Goal: Task Accomplishment & Management: Manage account settings

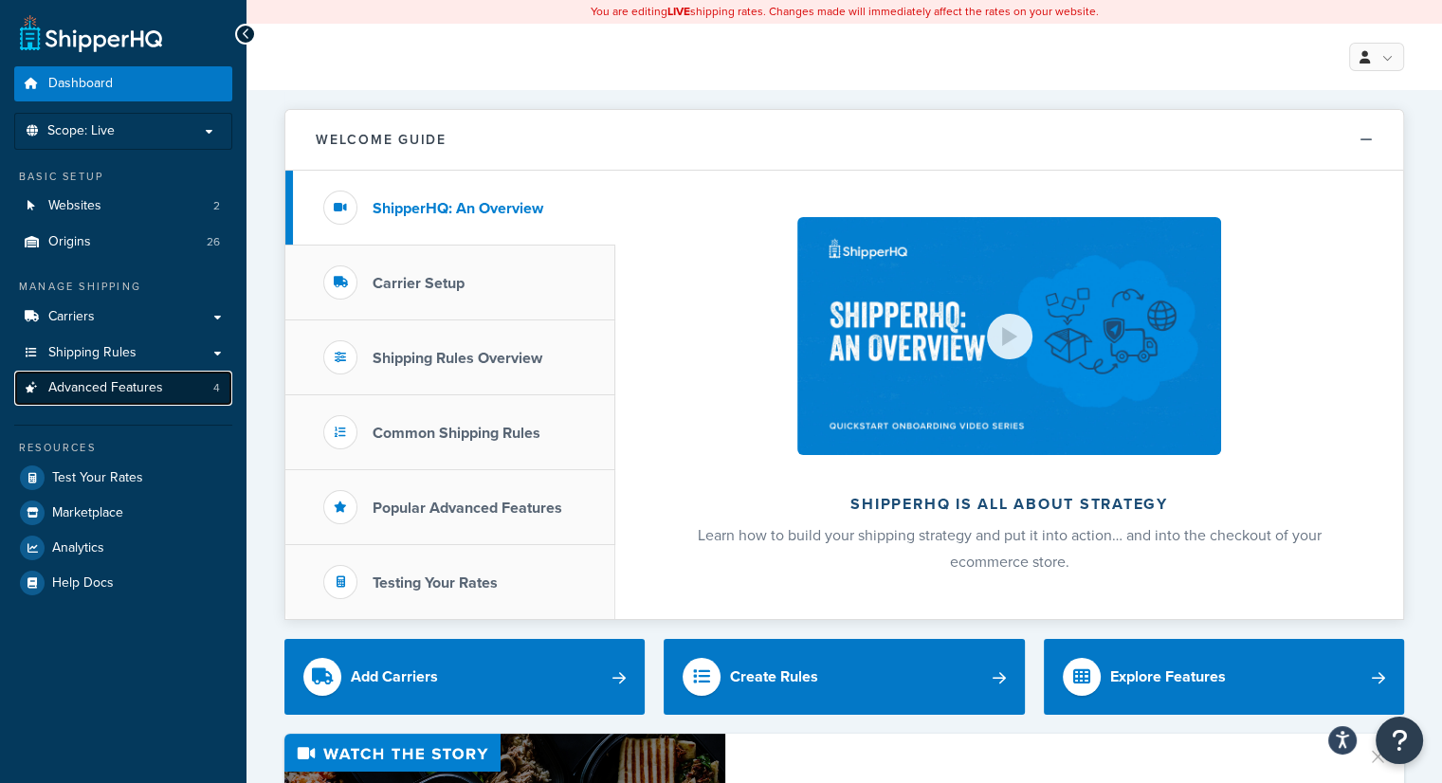
click at [108, 386] on span "Advanced Features" at bounding box center [105, 388] width 115 height 16
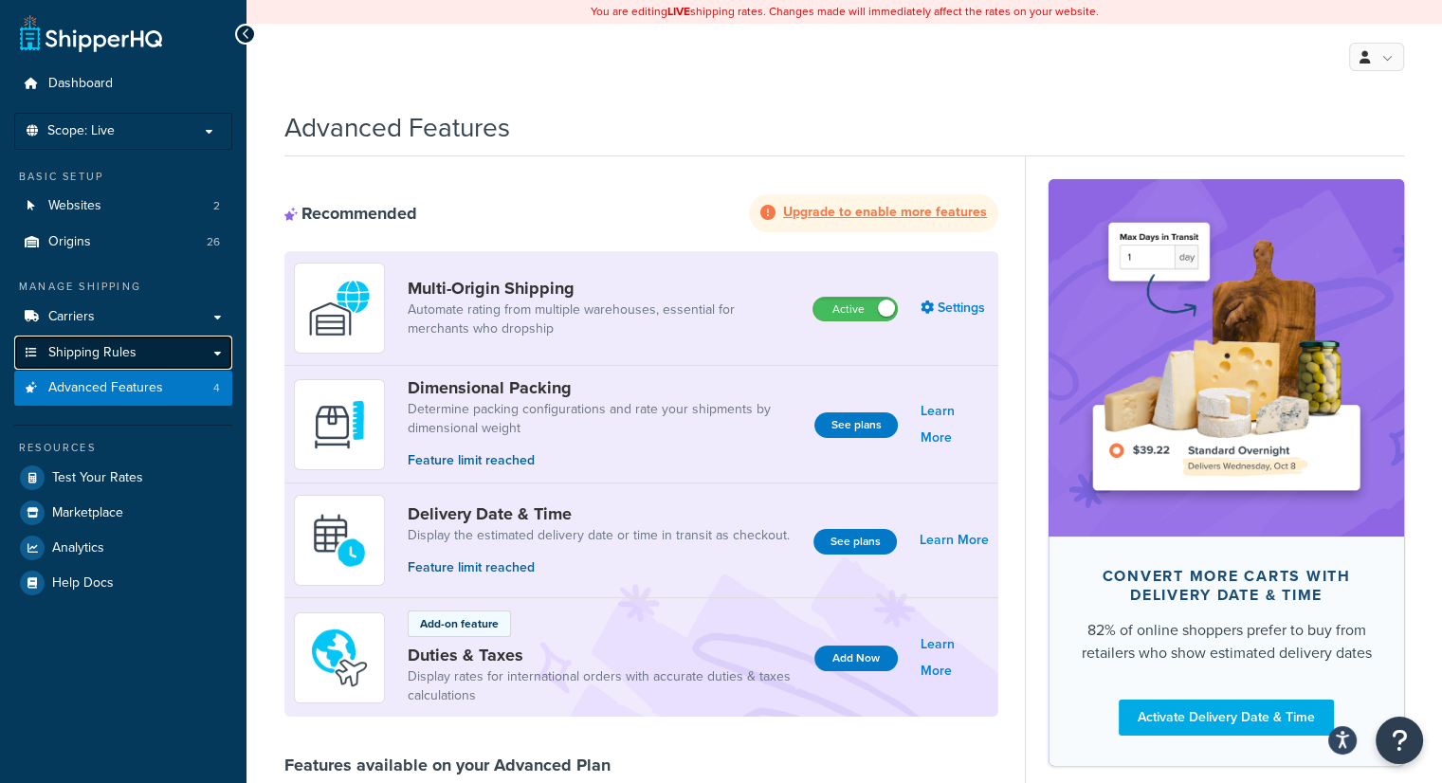
click at [115, 352] on span "Shipping Rules" at bounding box center [92, 353] width 88 height 16
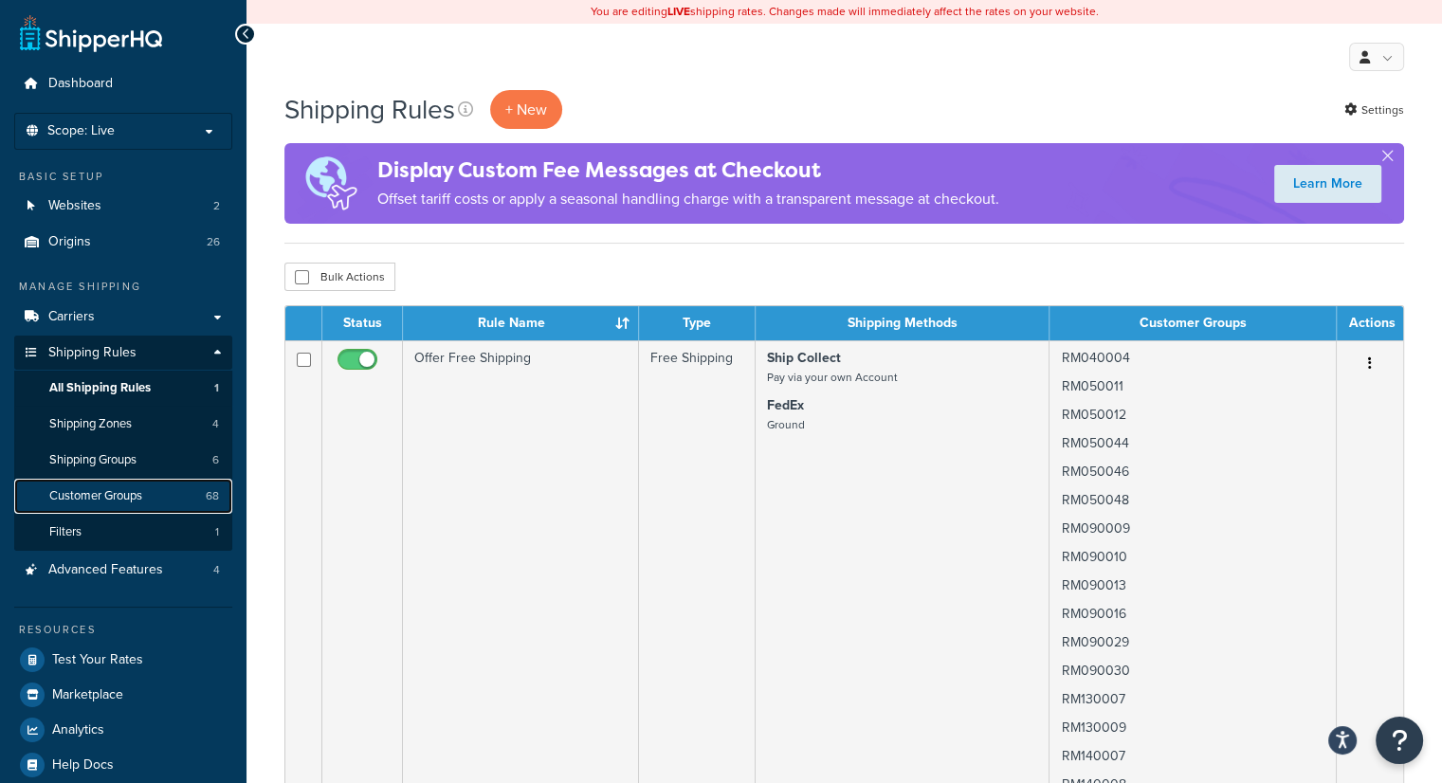
click at [112, 492] on span "Customer Groups" at bounding box center [95, 496] width 93 height 16
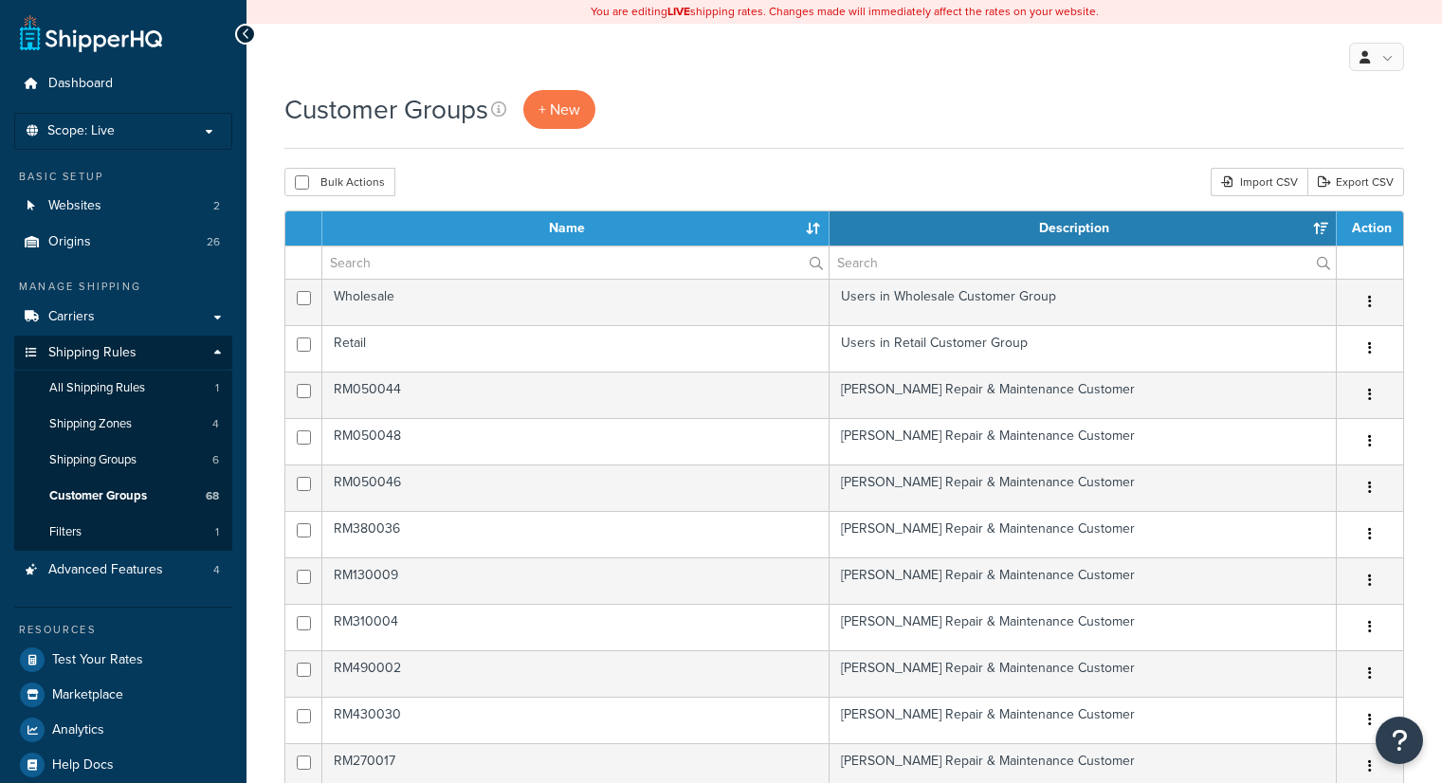
select select "15"
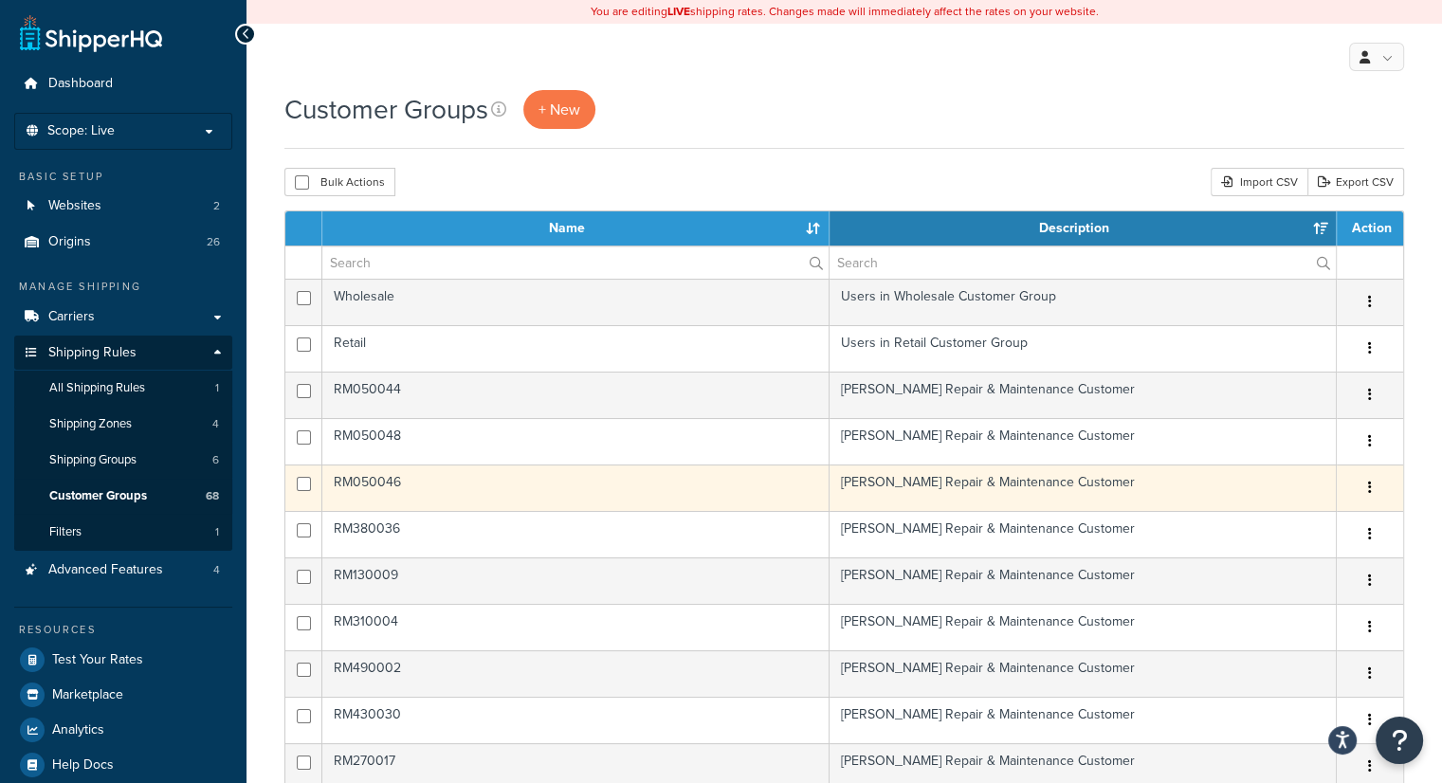
click at [1369, 487] on icon "button" at bounding box center [1370, 487] width 4 height 13
click at [1284, 560] on link "Duplicate" at bounding box center [1294, 563] width 150 height 39
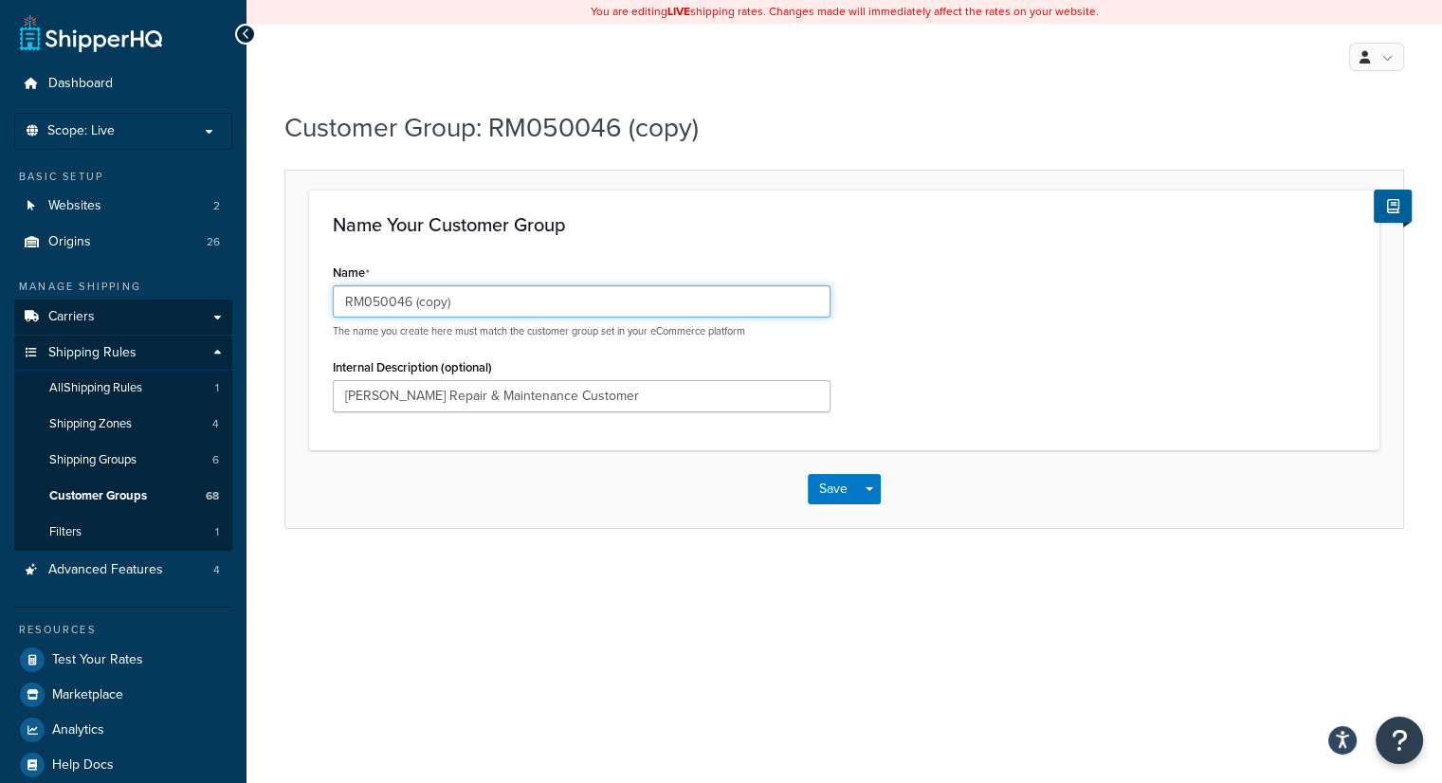
drag, startPoint x: 521, startPoint y: 303, endPoint x: 198, endPoint y: 309, distance: 322.5
click at [198, 309] on div "Dashboard Scope: Live Basic Setup Websites 2 Origins 26 Manage Shipping Carrier…" at bounding box center [721, 403] width 1442 height 806
paste input "480006"
type input "RM480006"
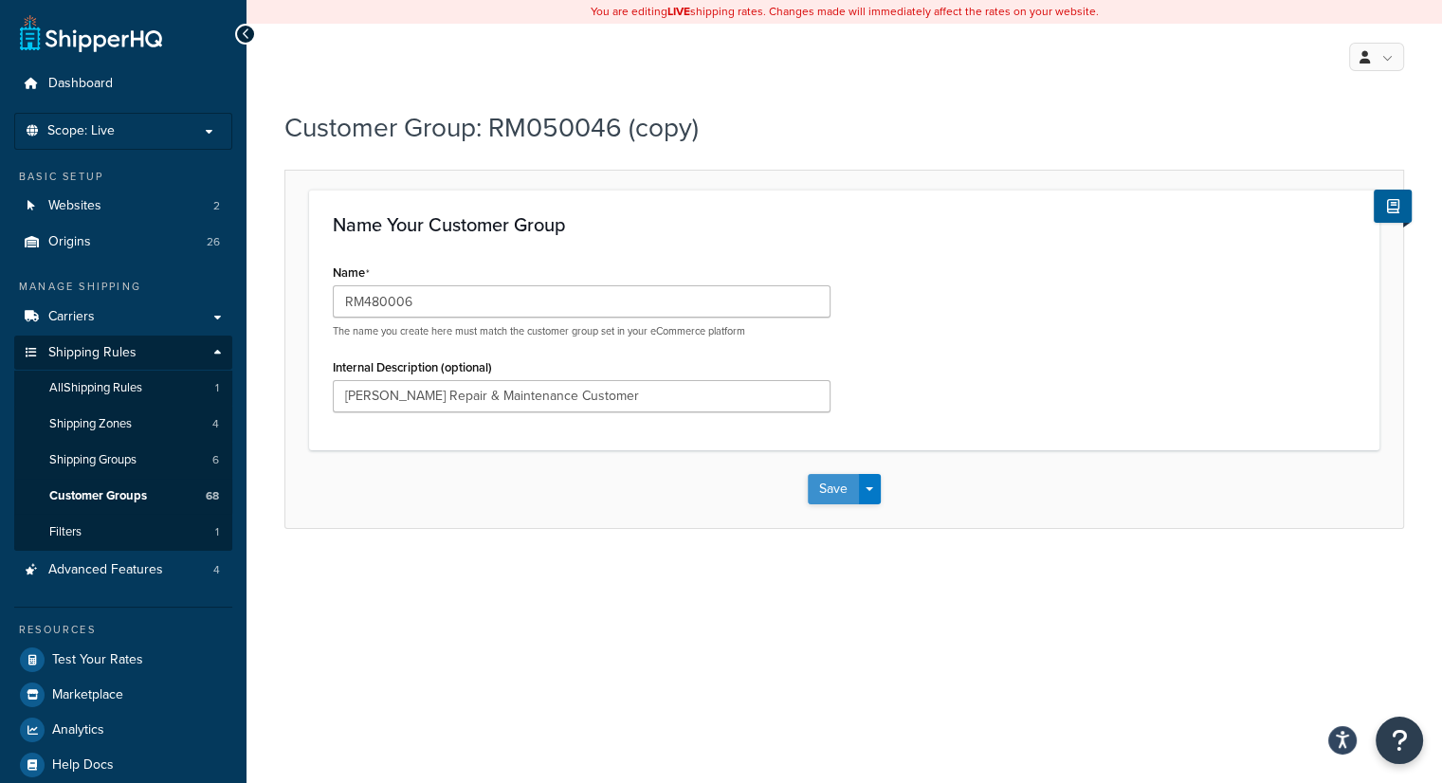
click at [833, 492] on button "Save" at bounding box center [833, 489] width 51 height 30
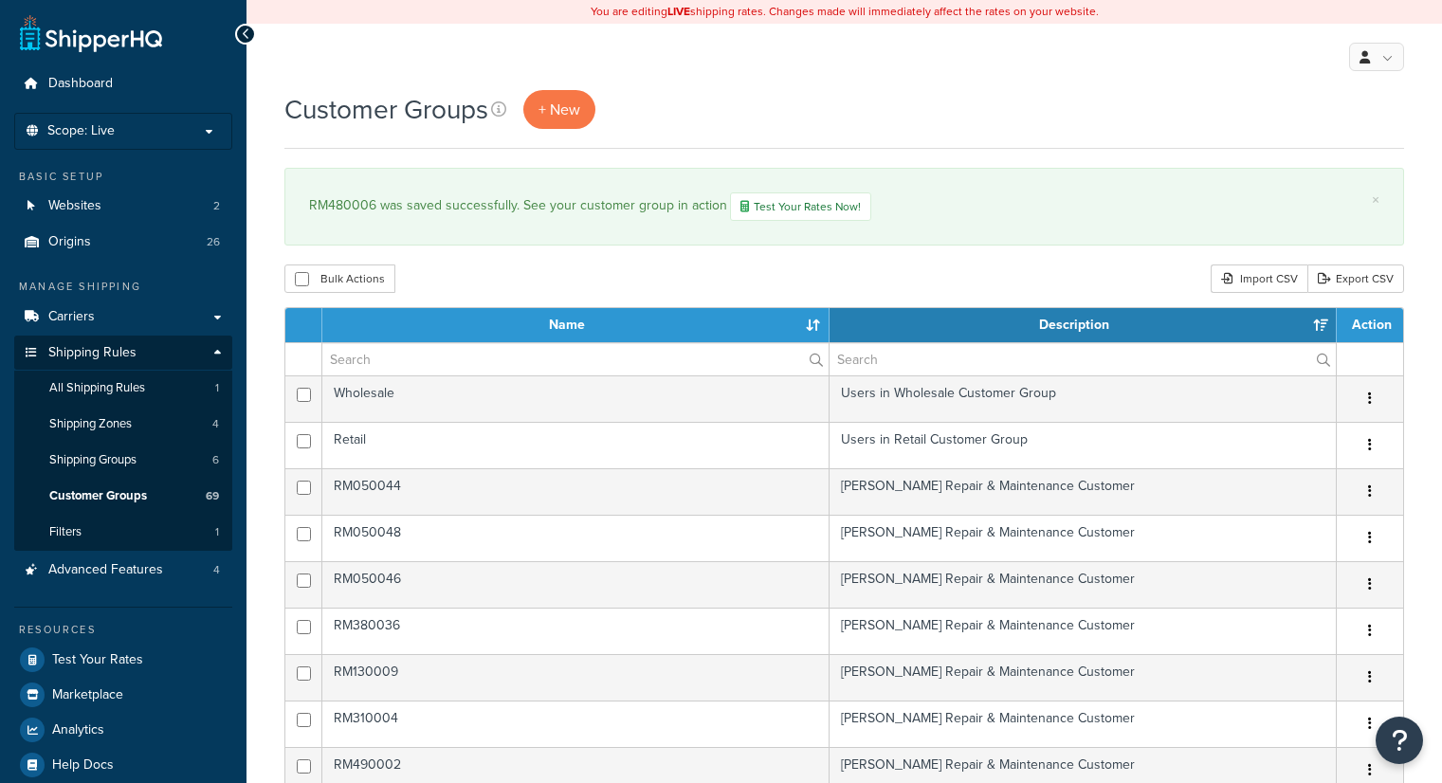
select select "15"
click at [117, 464] on span "Shipping Groups" at bounding box center [92, 460] width 87 height 16
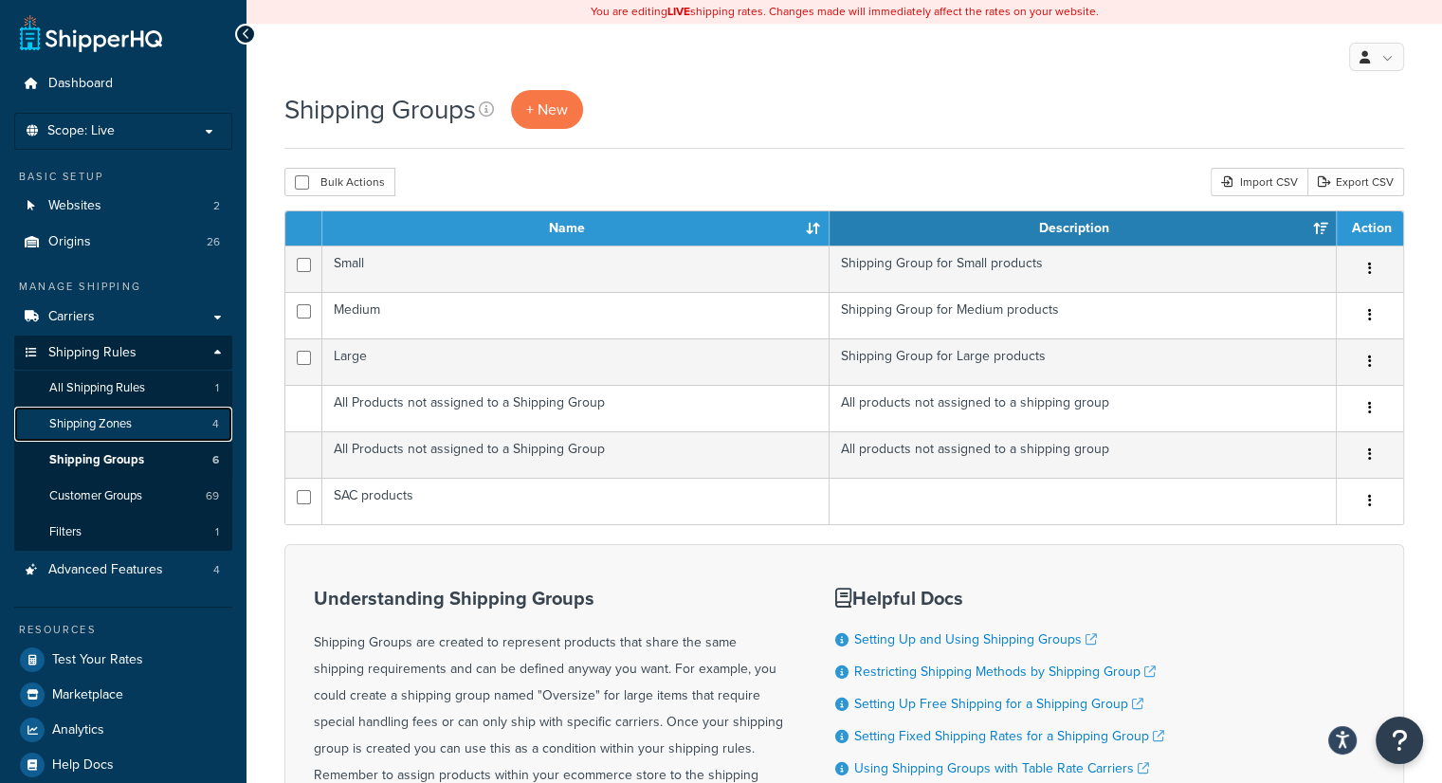
click at [105, 426] on span "Shipping Zones" at bounding box center [90, 424] width 83 height 16
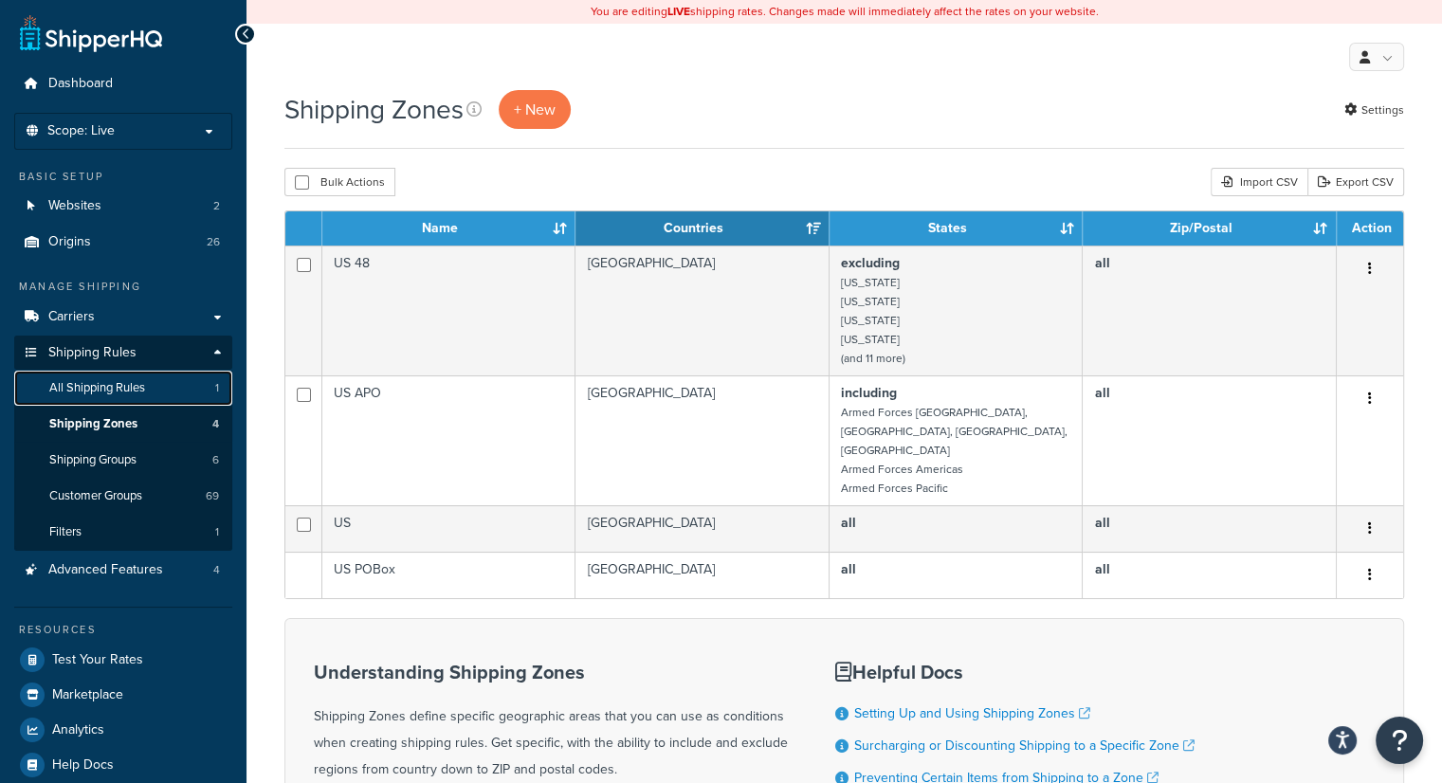
click at [113, 390] on span "All Shipping Rules" at bounding box center [97, 388] width 96 height 16
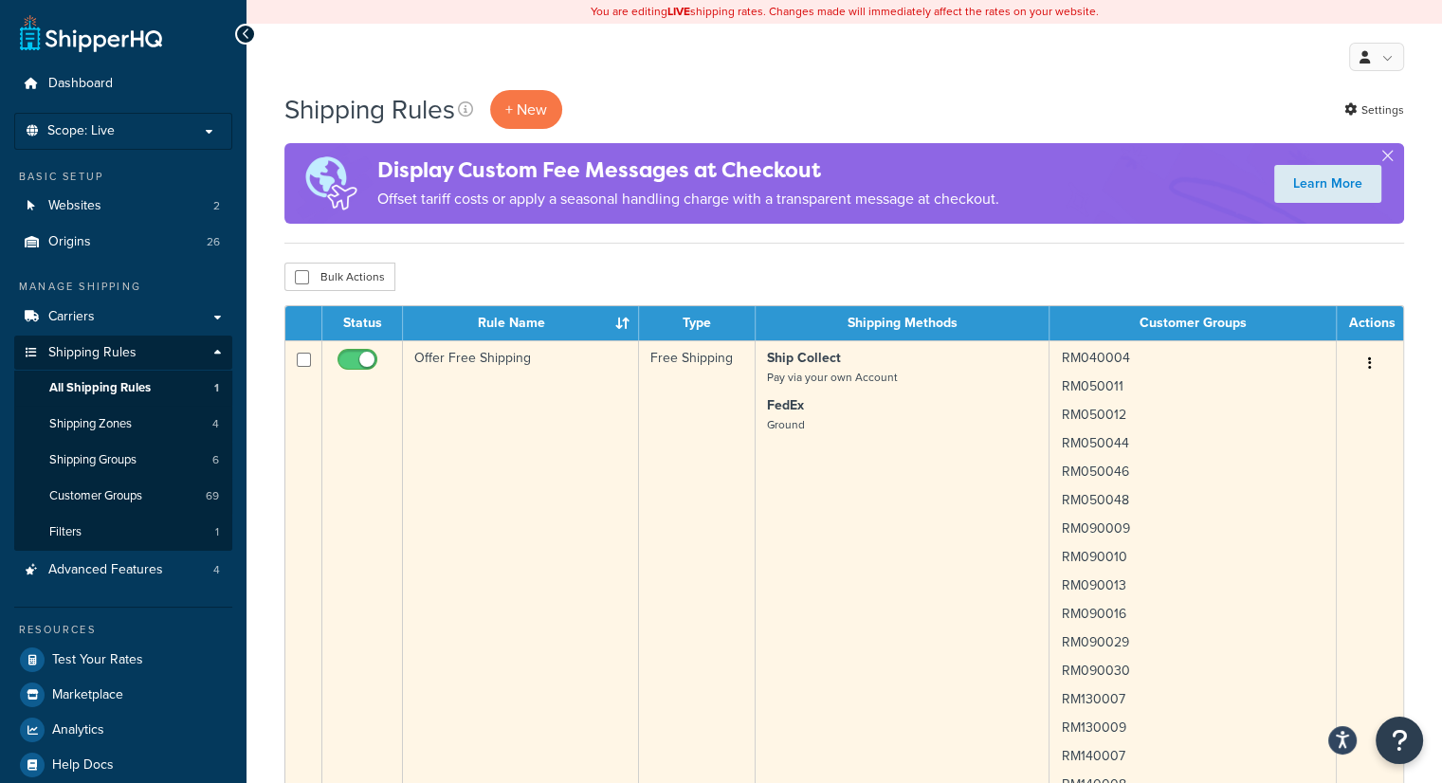
click at [1373, 359] on button "button" at bounding box center [1370, 364] width 27 height 30
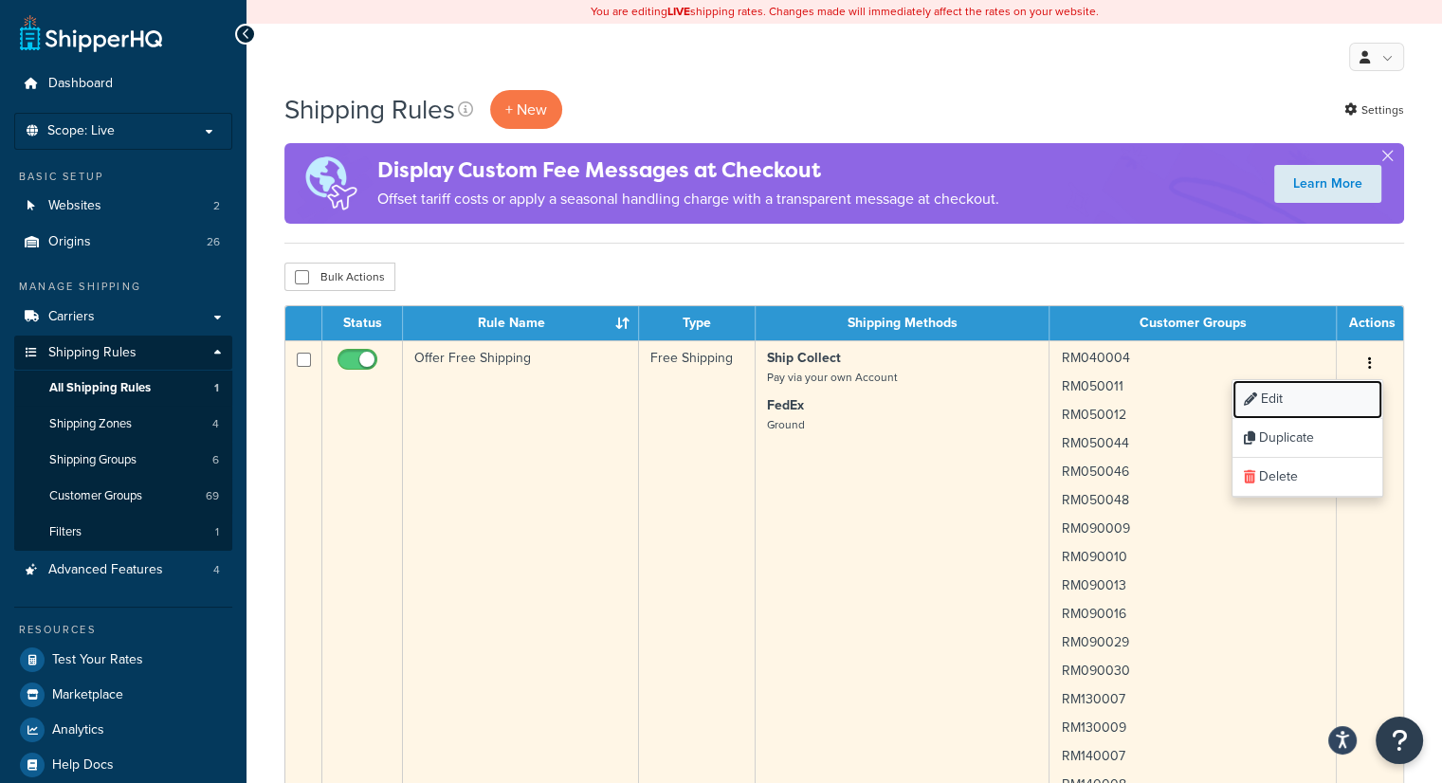
click at [1282, 395] on link "Edit" at bounding box center [1308, 399] width 150 height 39
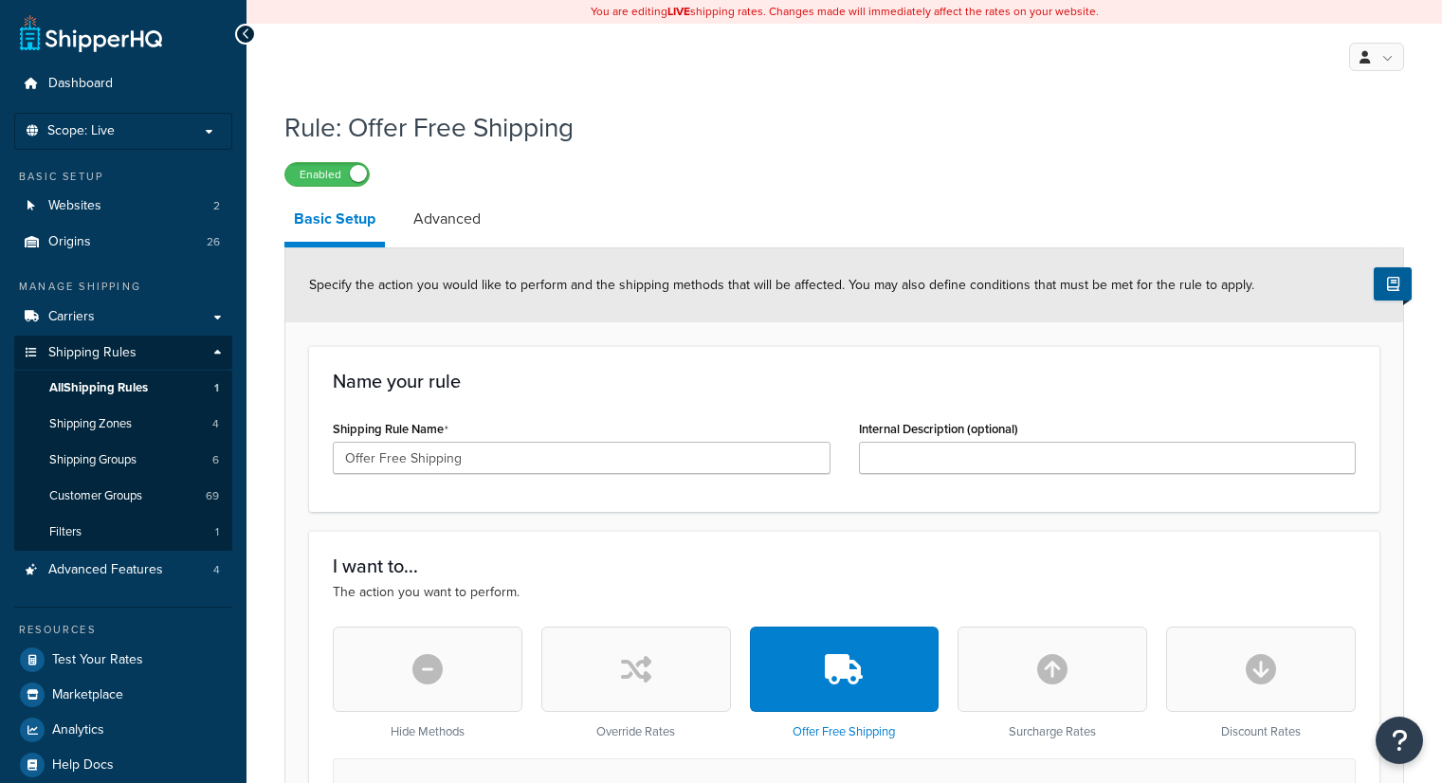
select select "LOCATION"
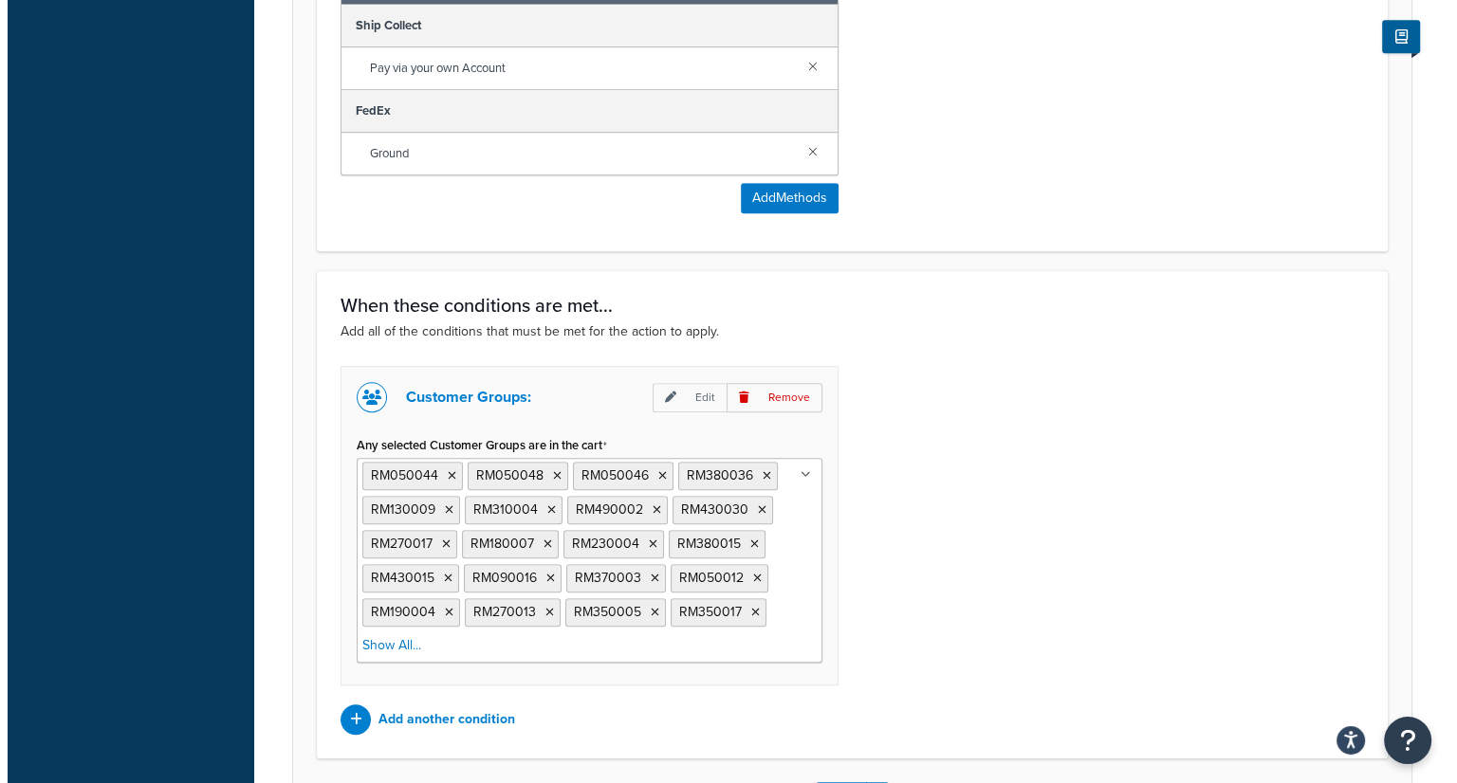
scroll to position [1138, 0]
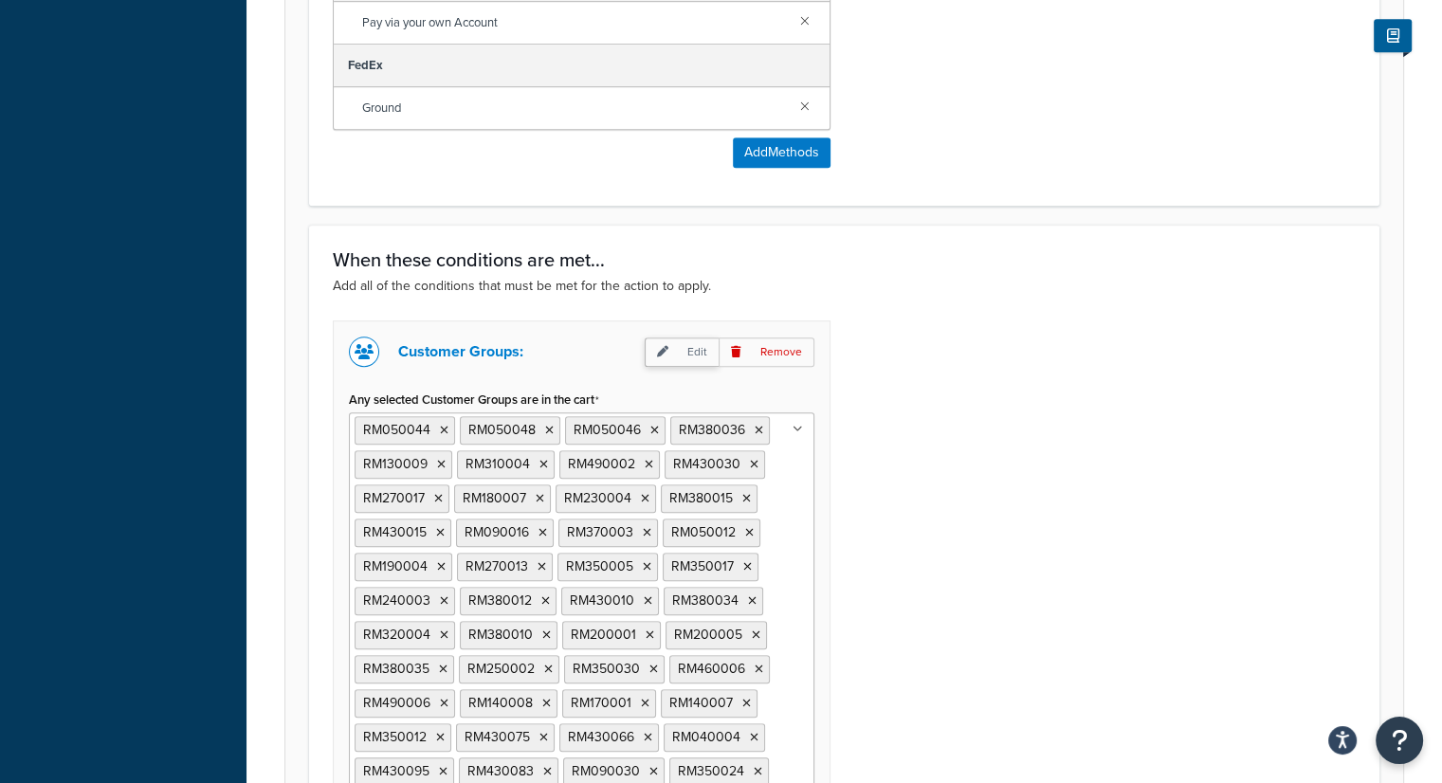
click at [675, 350] on p "Edit" at bounding box center [682, 352] width 74 height 29
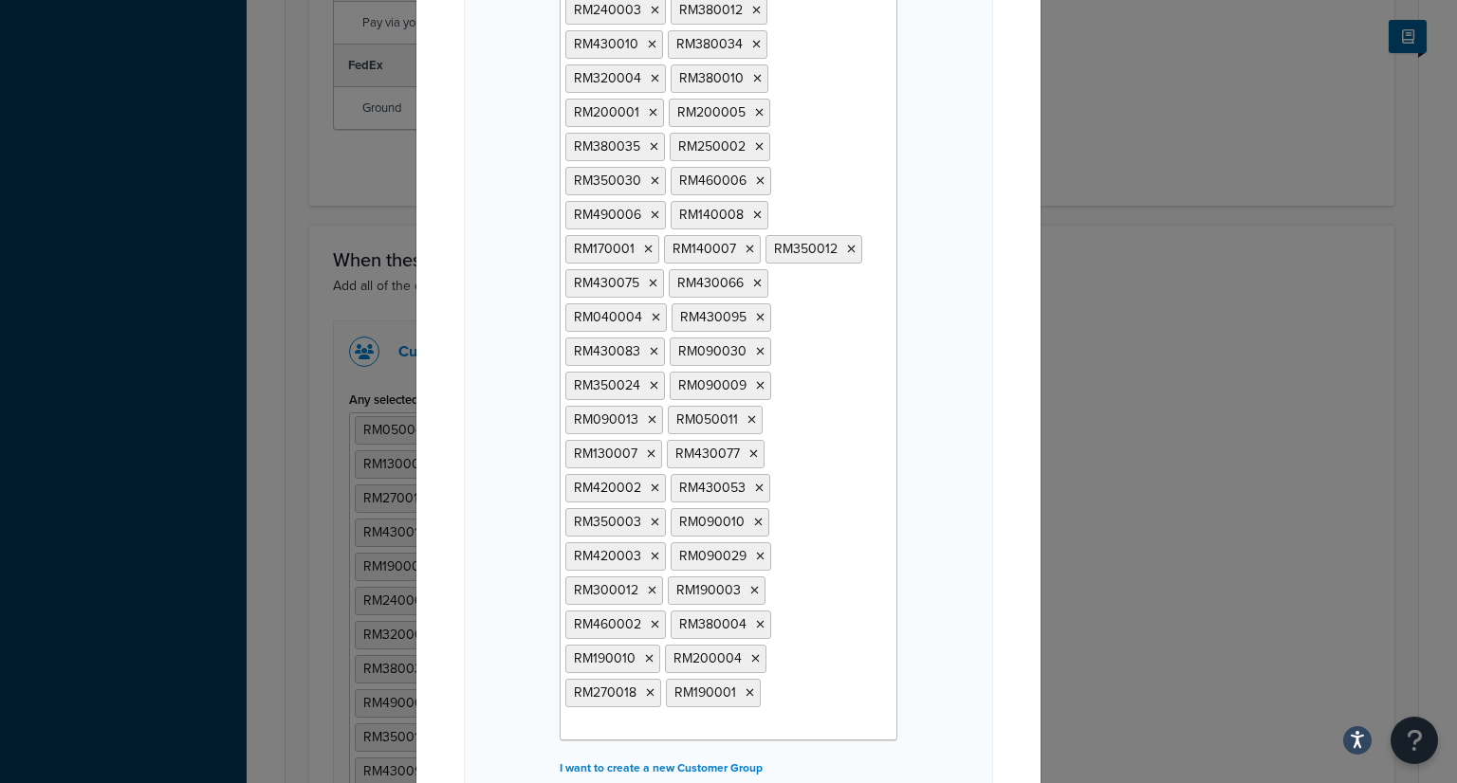
scroll to position [634, 0]
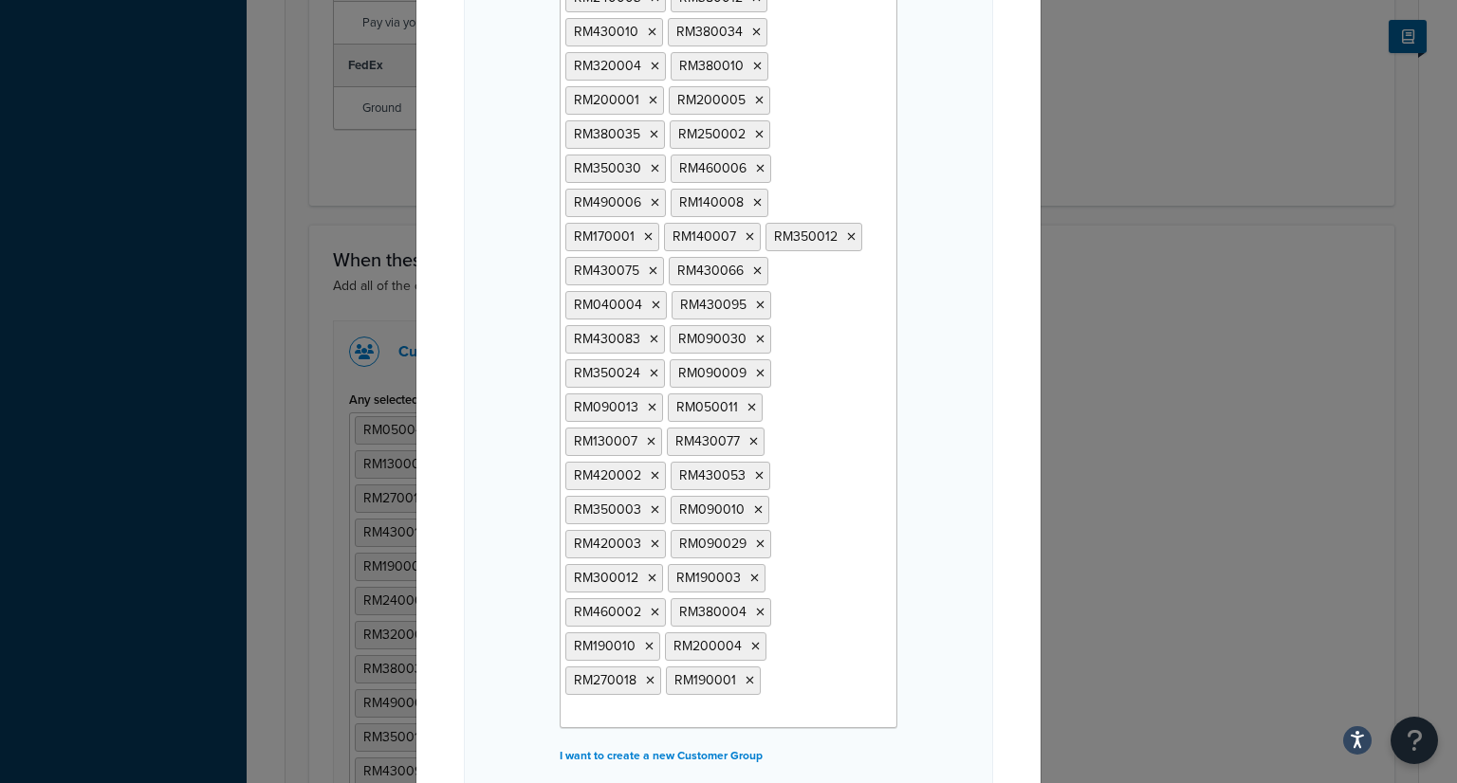
click at [720, 704] on input "Select Customer Groups" at bounding box center [649, 714] width 168 height 21
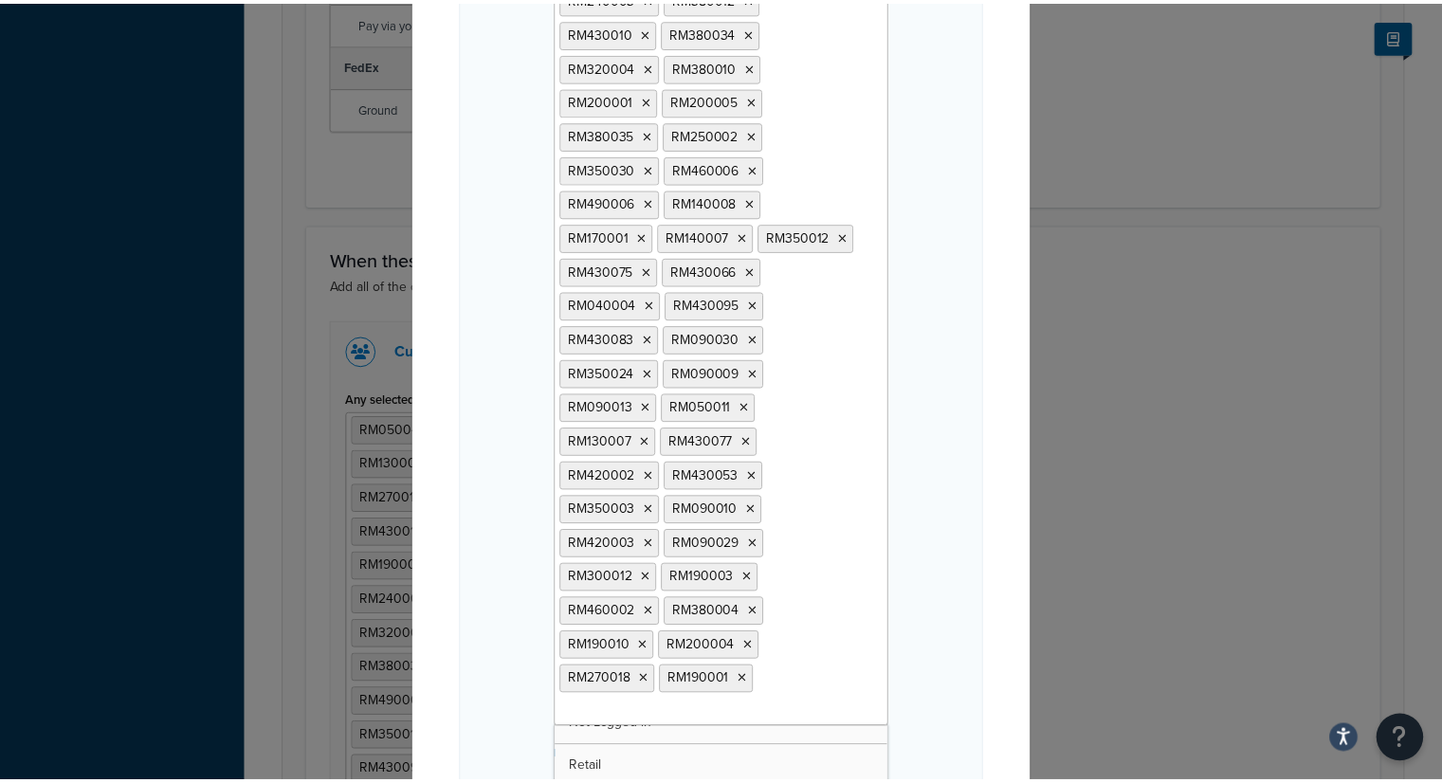
scroll to position [23, 0]
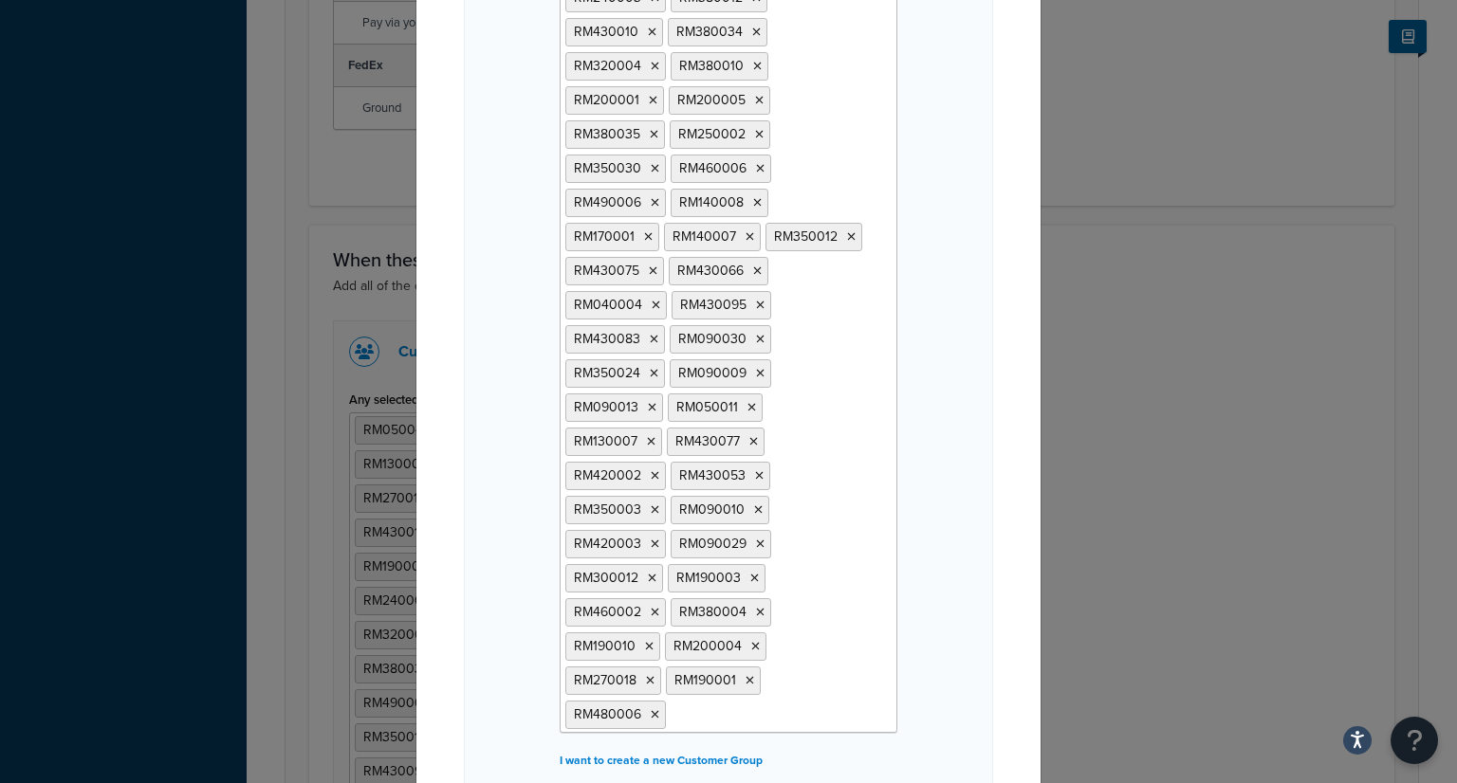
click at [970, 606] on div "Offer Free Shipping when... Select Customer Groups RM050044 RM050048 RM050046 R…" at bounding box center [728, 151] width 529 height 1295
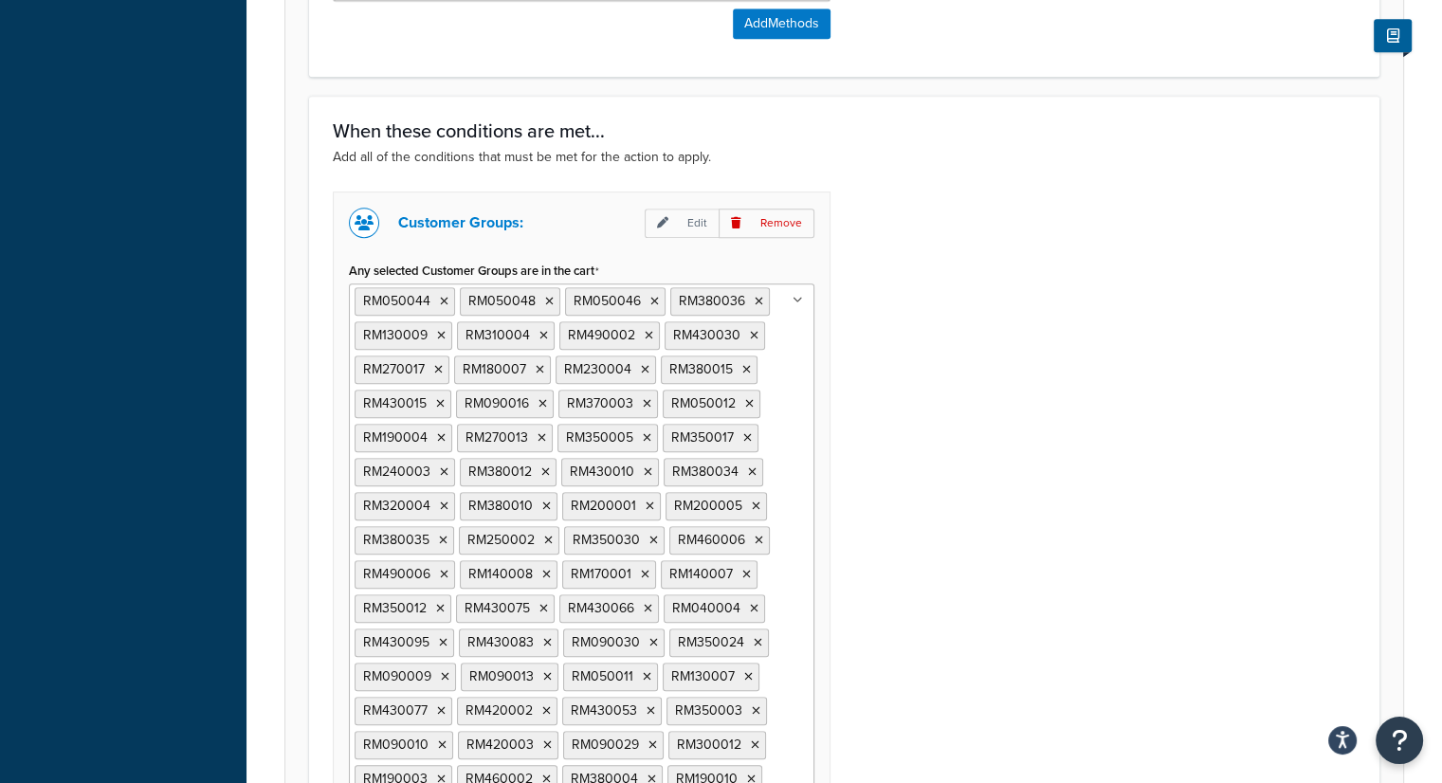
scroll to position [1605, 0]
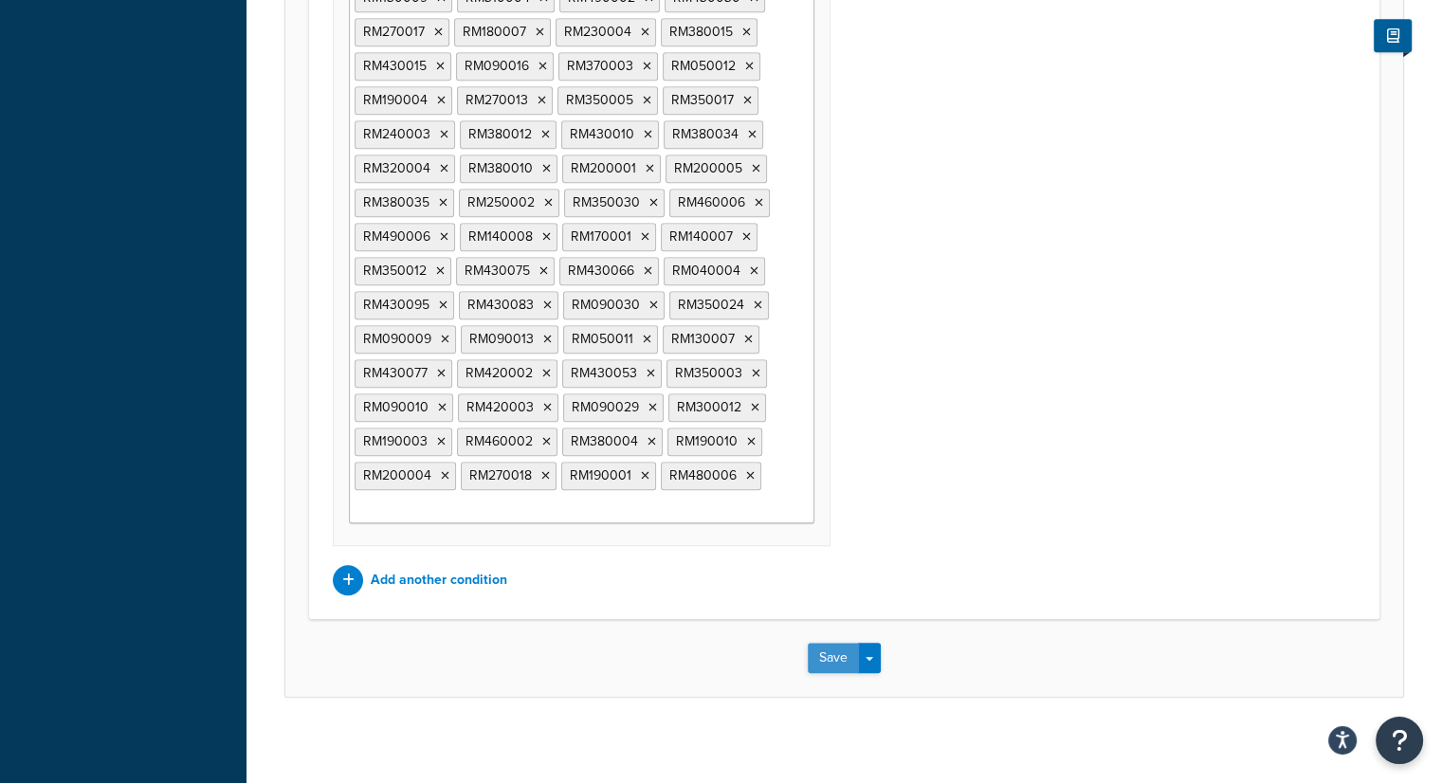
click at [832, 651] on button "Save" at bounding box center [833, 658] width 51 height 30
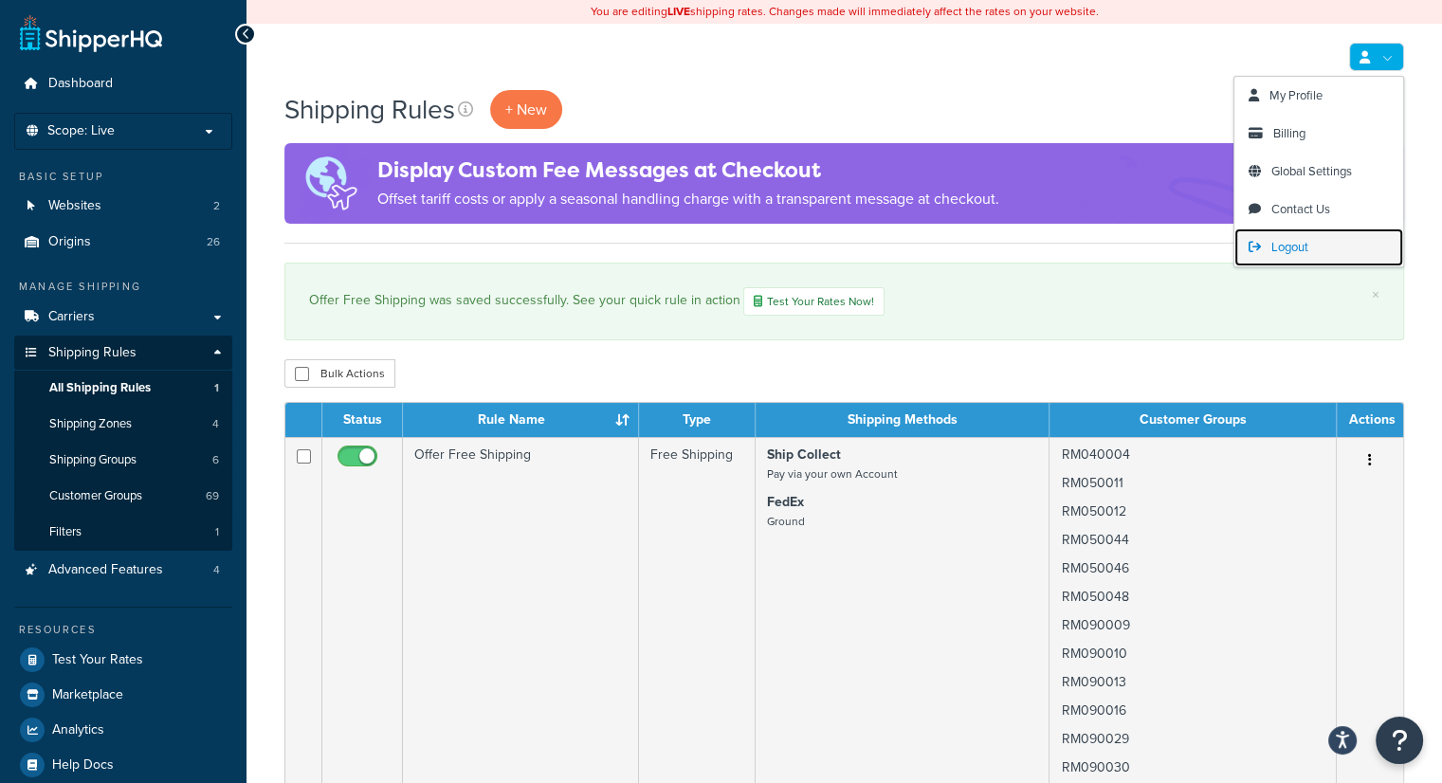
click at [1291, 246] on span "Logout" at bounding box center [1290, 247] width 37 height 18
